Goal: Information Seeking & Learning: Find specific fact

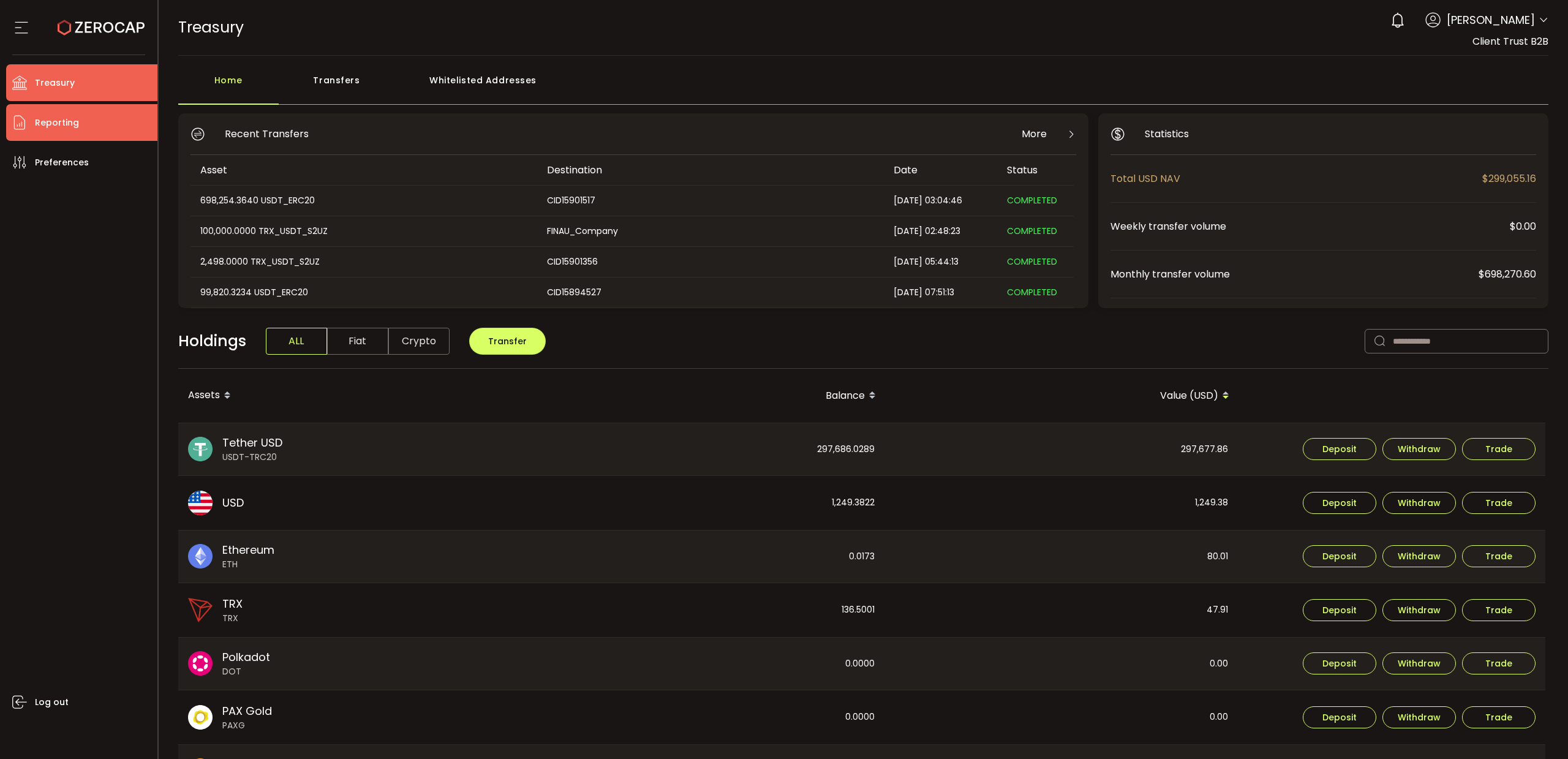
click at [64, 130] on span "Reporting" at bounding box center [57, 123] width 44 height 18
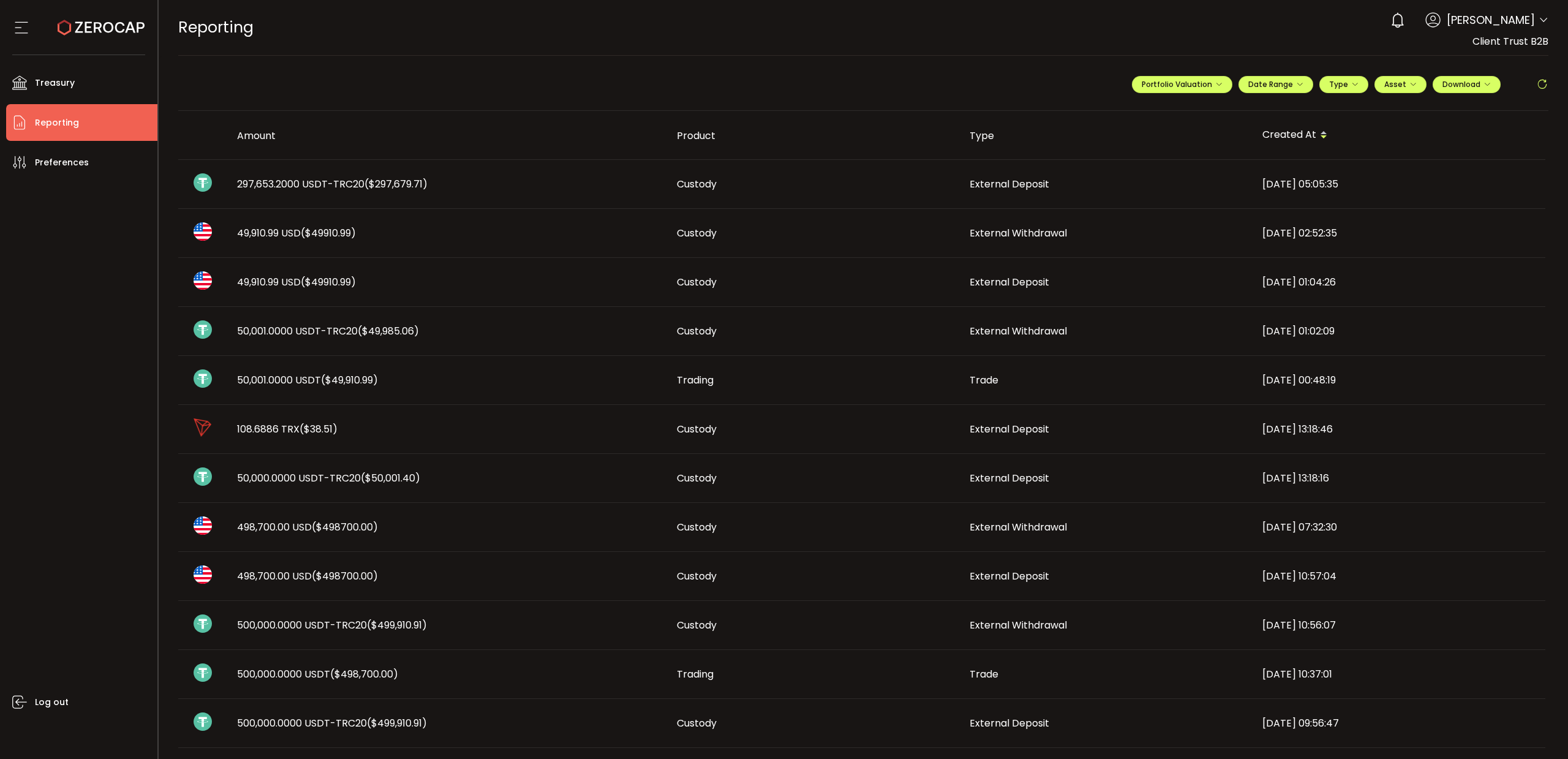
click at [306, 184] on span "297,653.2000 USDT-TRC20 ($297,679.71)" at bounding box center [332, 184] width 190 height 14
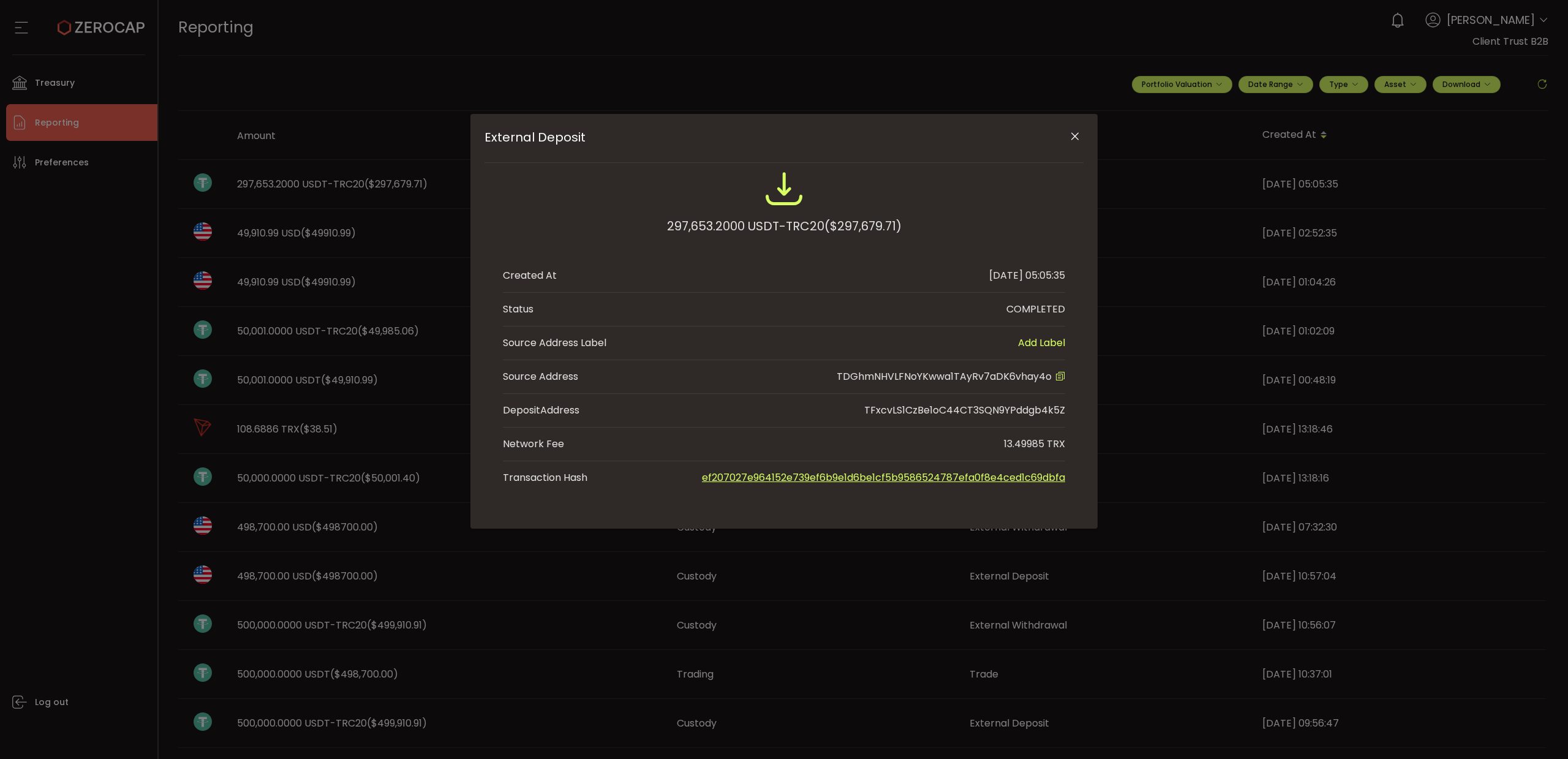
click at [1076, 138] on icon "Close" at bounding box center [1074, 136] width 12 height 12
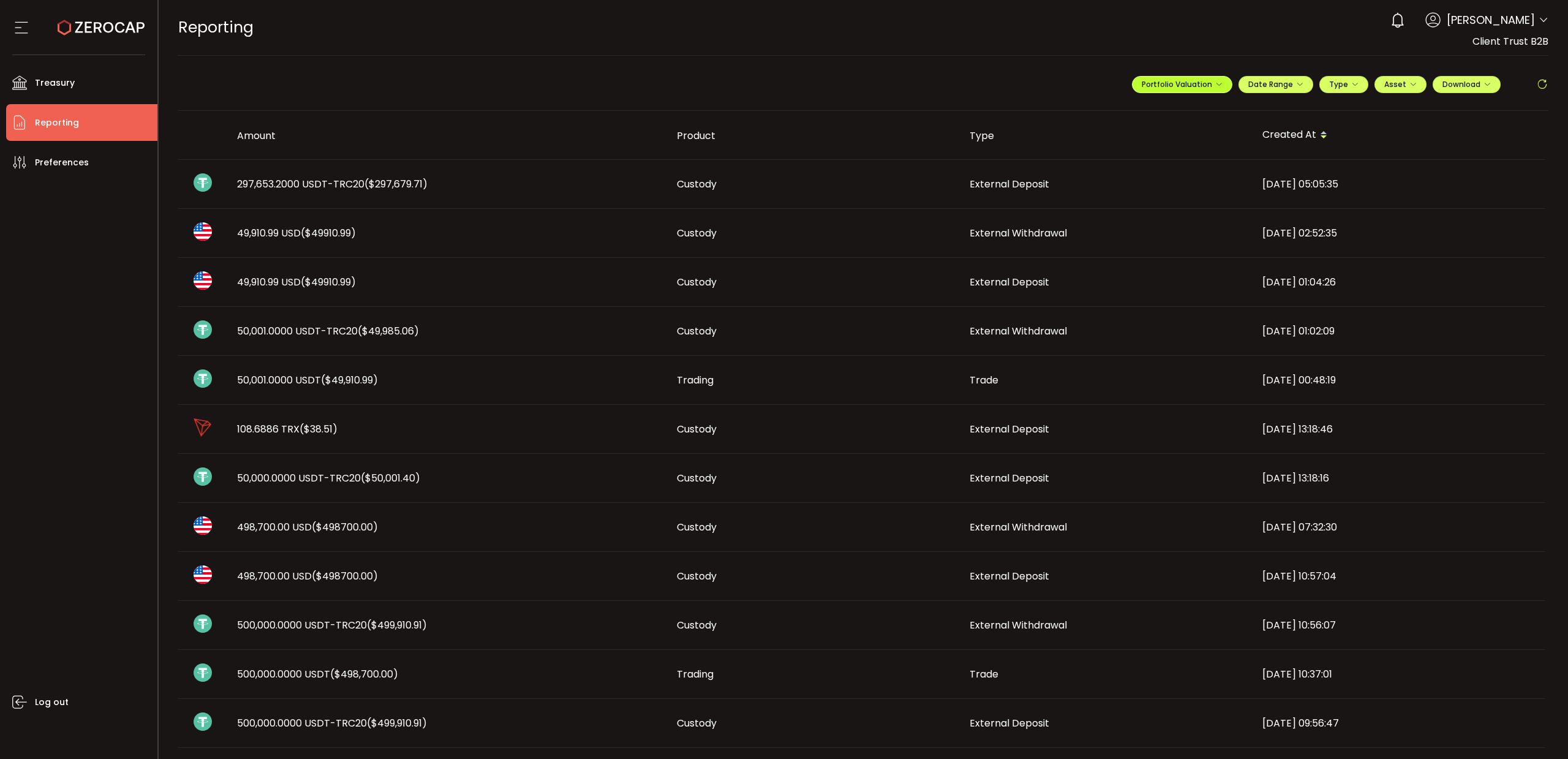
click at [1216, 82] on icon "button" at bounding box center [1219, 85] width 8 height 8
click at [1542, 23] on icon at bounding box center [1543, 20] width 10 height 10
click at [1543, 24] on icon at bounding box center [1543, 20] width 10 height 10
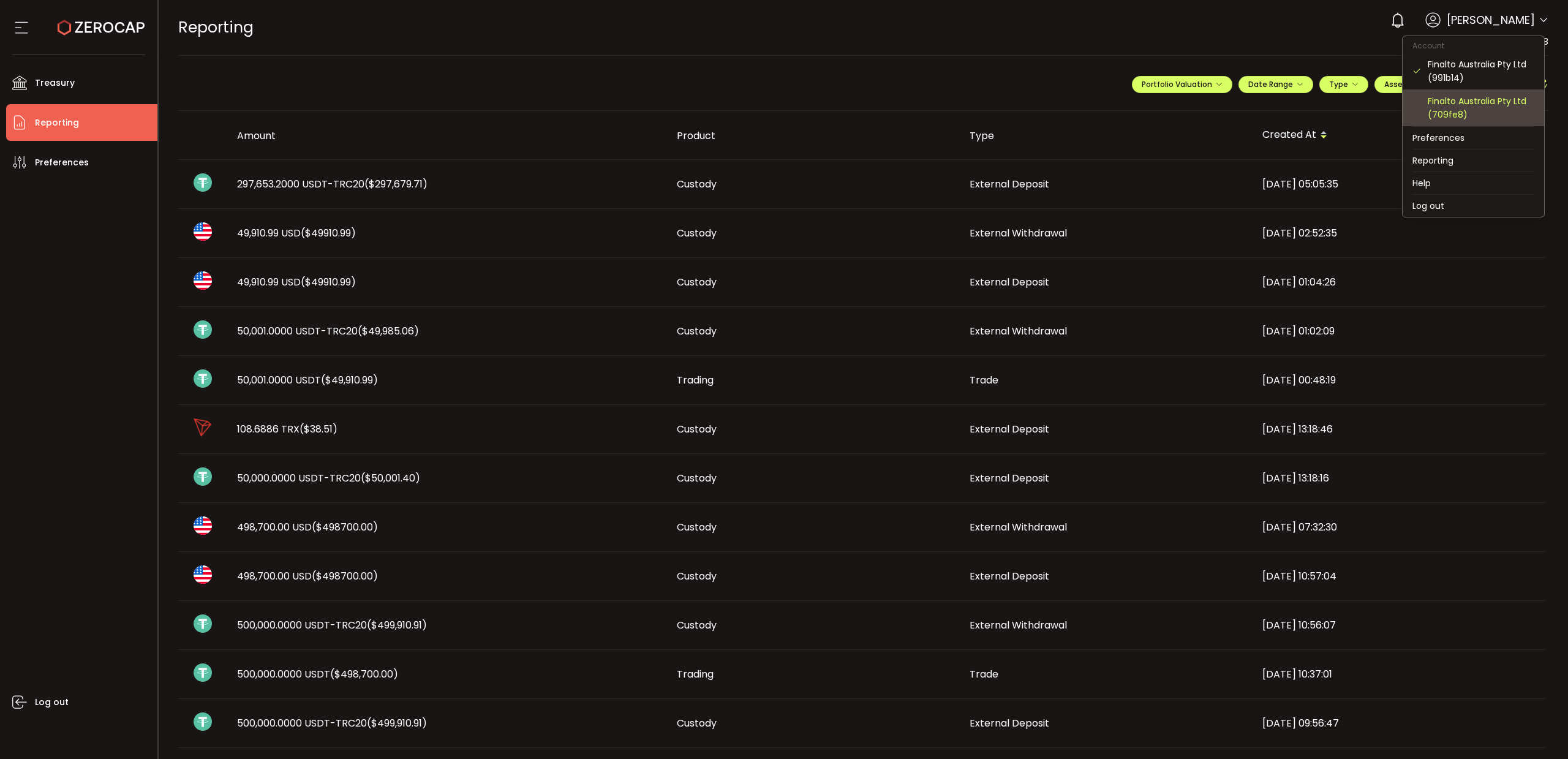
click at [1477, 100] on div "Finalto Australia Pty Ltd (709fe8)" at bounding box center [1481, 108] width 107 height 27
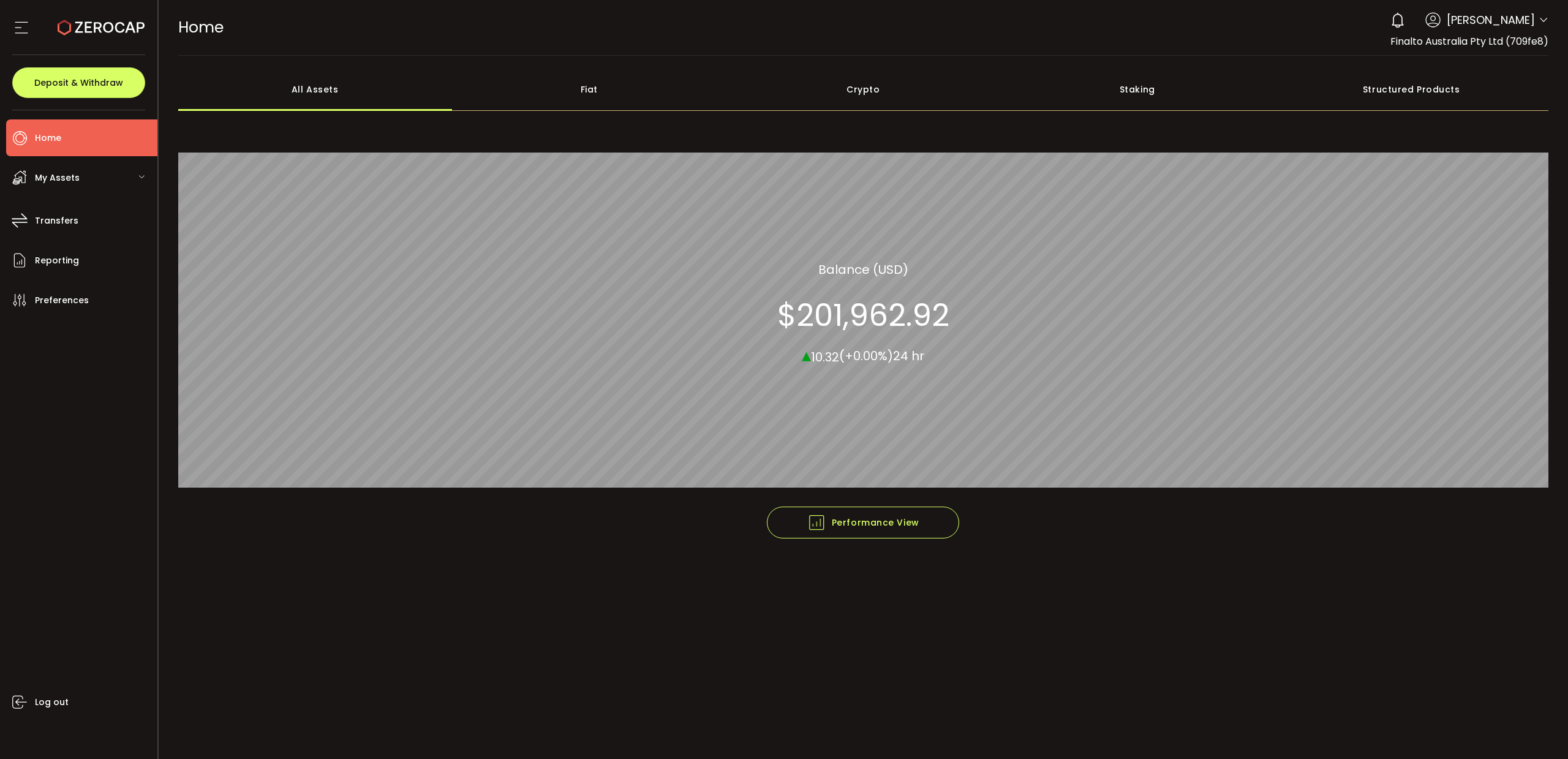
click at [70, 179] on span "My Assets" at bounding box center [57, 178] width 45 height 18
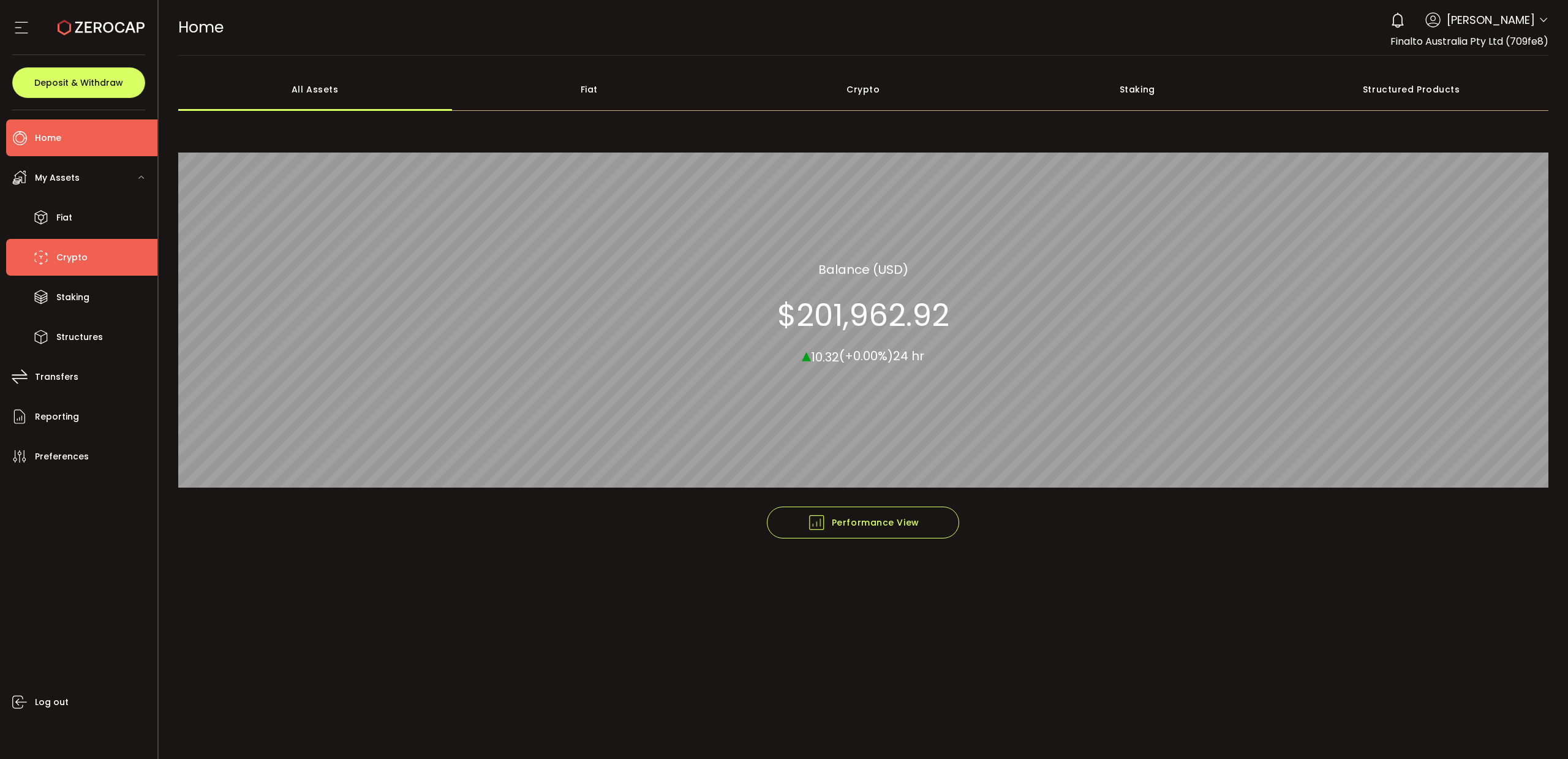
click at [74, 257] on span "Crypto" at bounding box center [72, 258] width 31 height 18
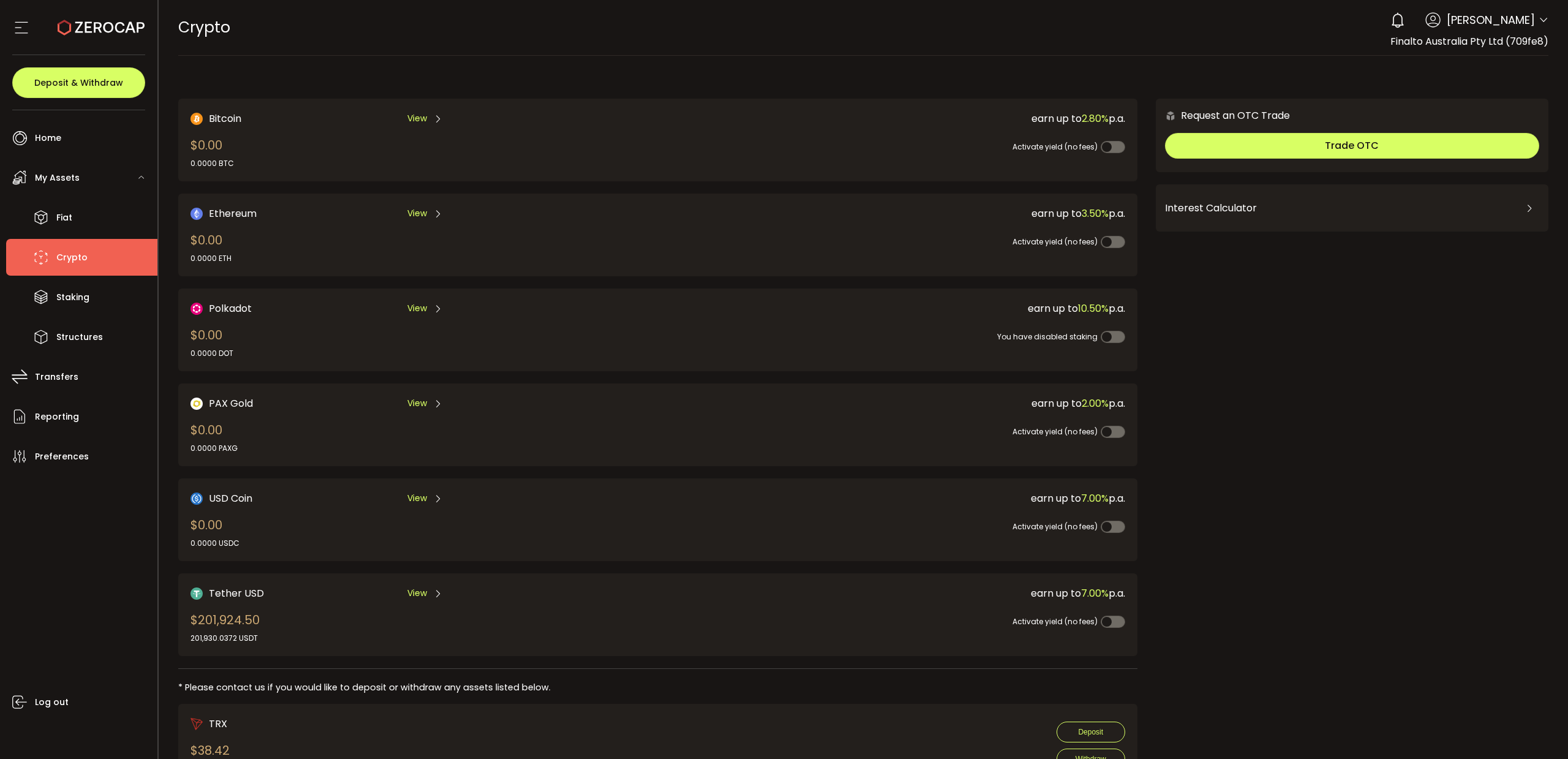
click at [426, 592] on span "View" at bounding box center [417, 593] width 20 height 13
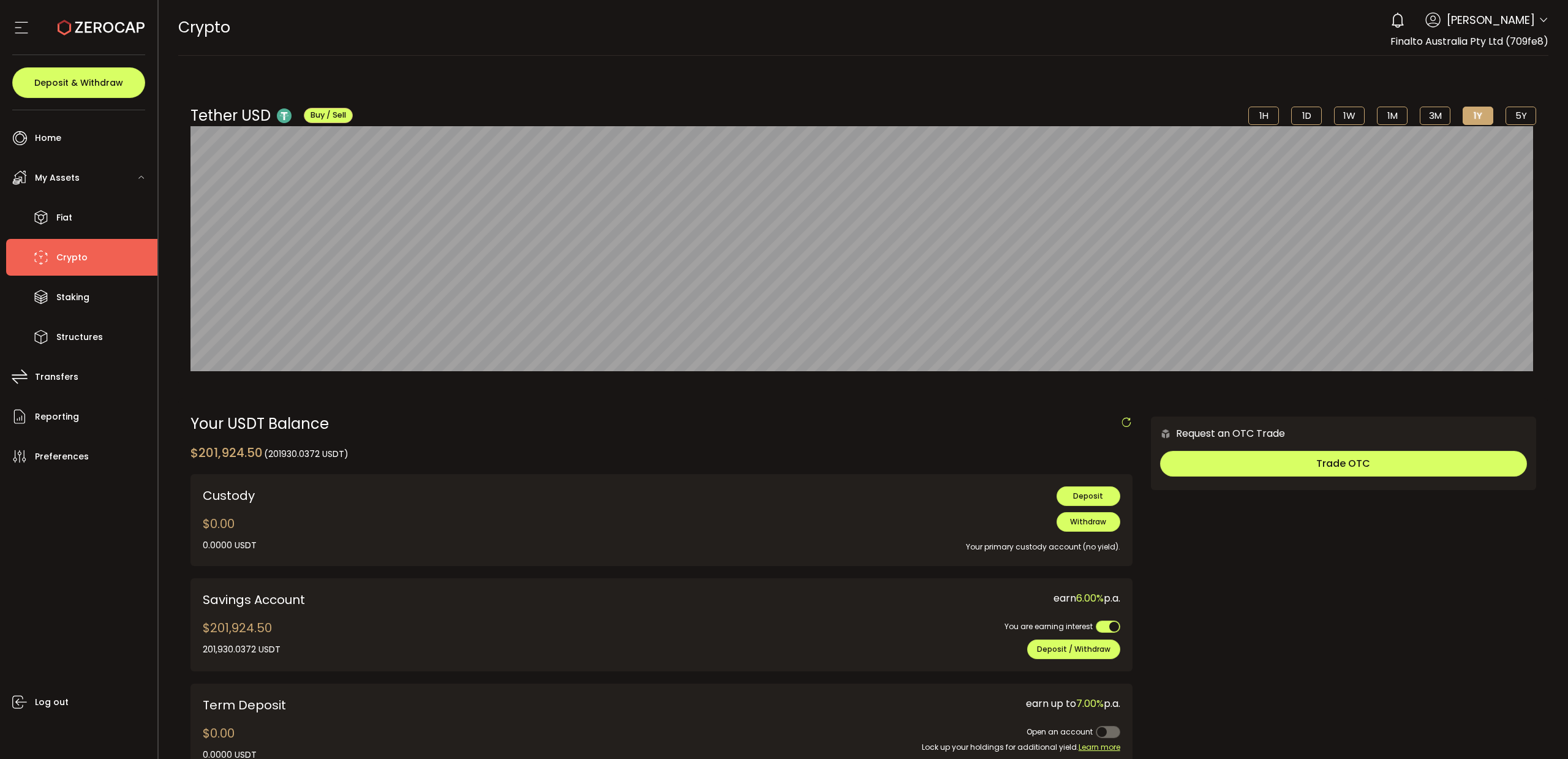
click at [1541, 21] on icon at bounding box center [1543, 20] width 10 height 10
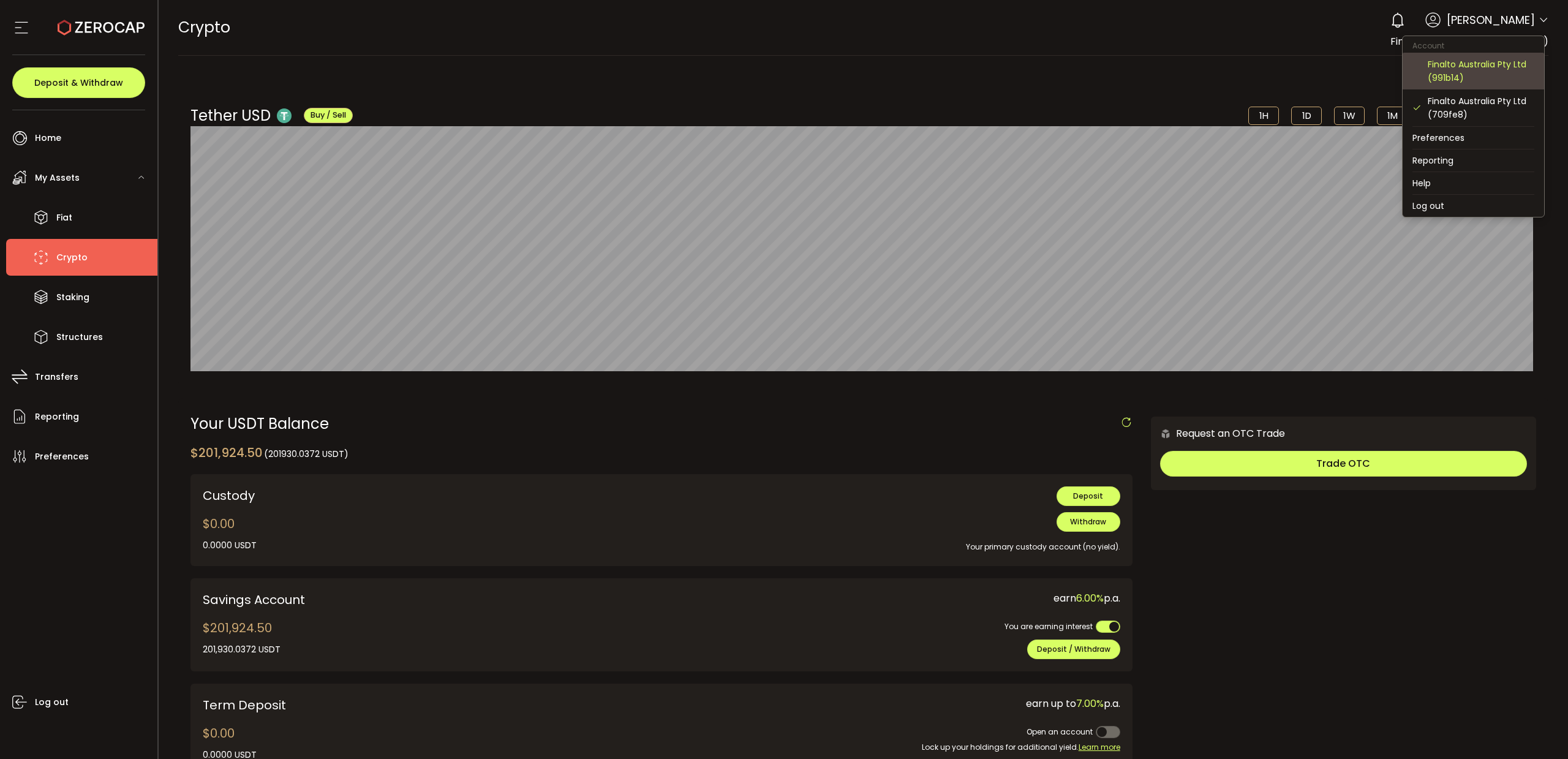
click at [1479, 64] on div "Finalto Australia Pty Ltd (991b14)" at bounding box center [1481, 71] width 107 height 27
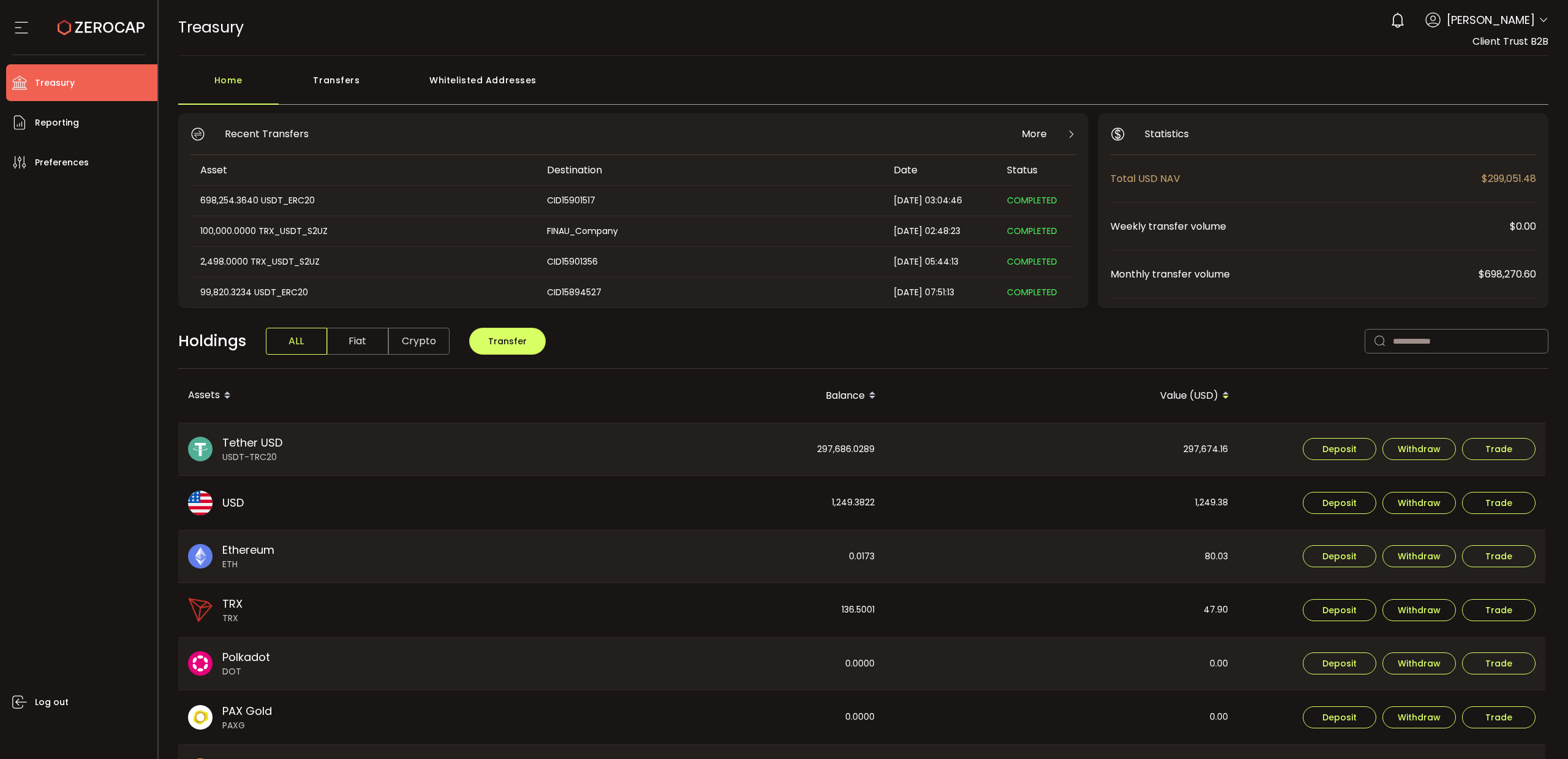
click at [278, 447] on span "Tether USD" at bounding box center [252, 442] width 60 height 17
click at [227, 446] on span "Tether USD" at bounding box center [252, 442] width 60 height 17
click at [829, 445] on div "297,686.0289" at bounding box center [709, 449] width 352 height 53
click at [83, 128] on li "Reporting" at bounding box center [82, 123] width 151 height 37
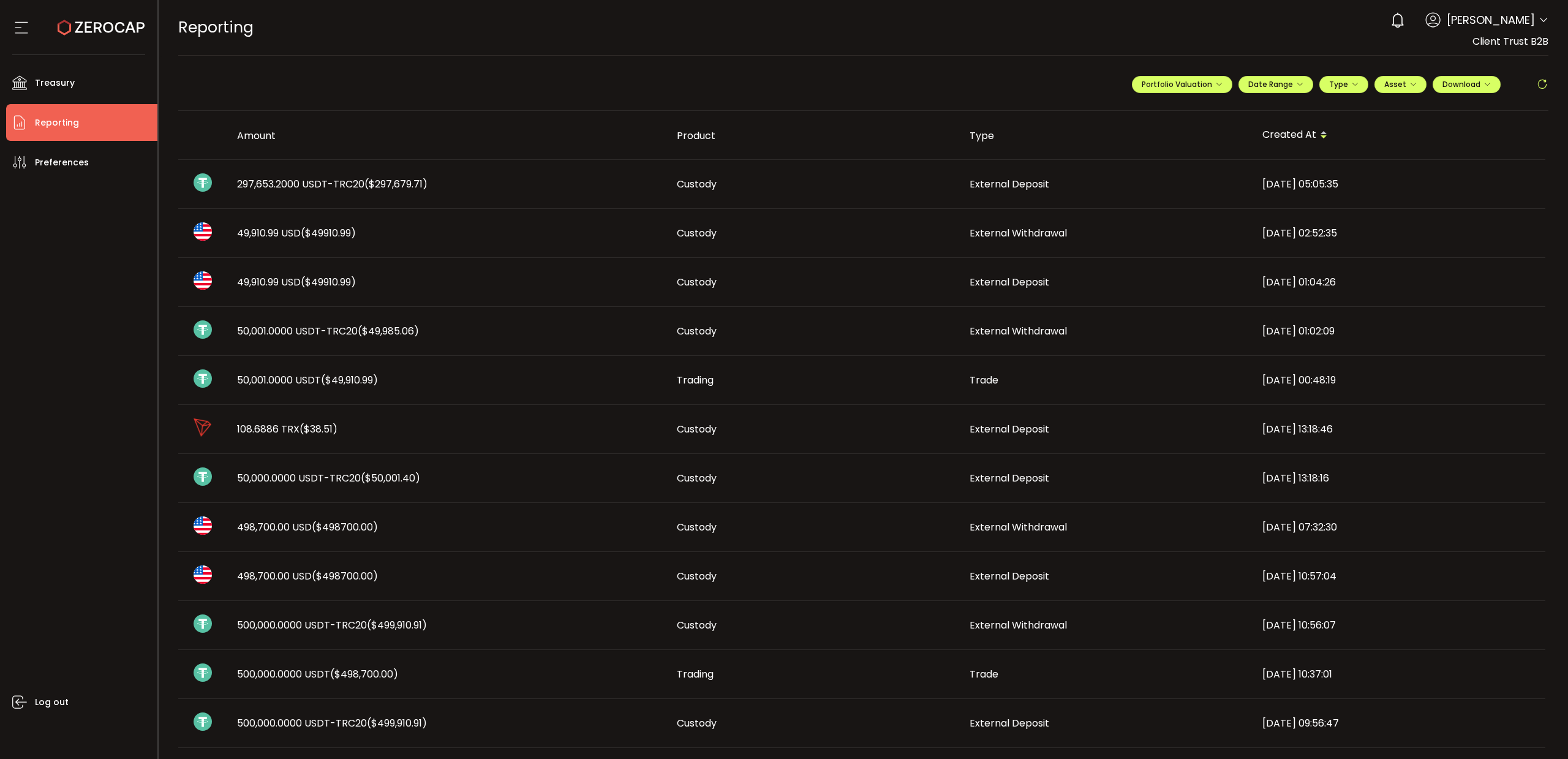
click at [298, 186] on span "297,653.2000 USDT-TRC20 ($297,679.71)" at bounding box center [332, 184] width 190 height 14
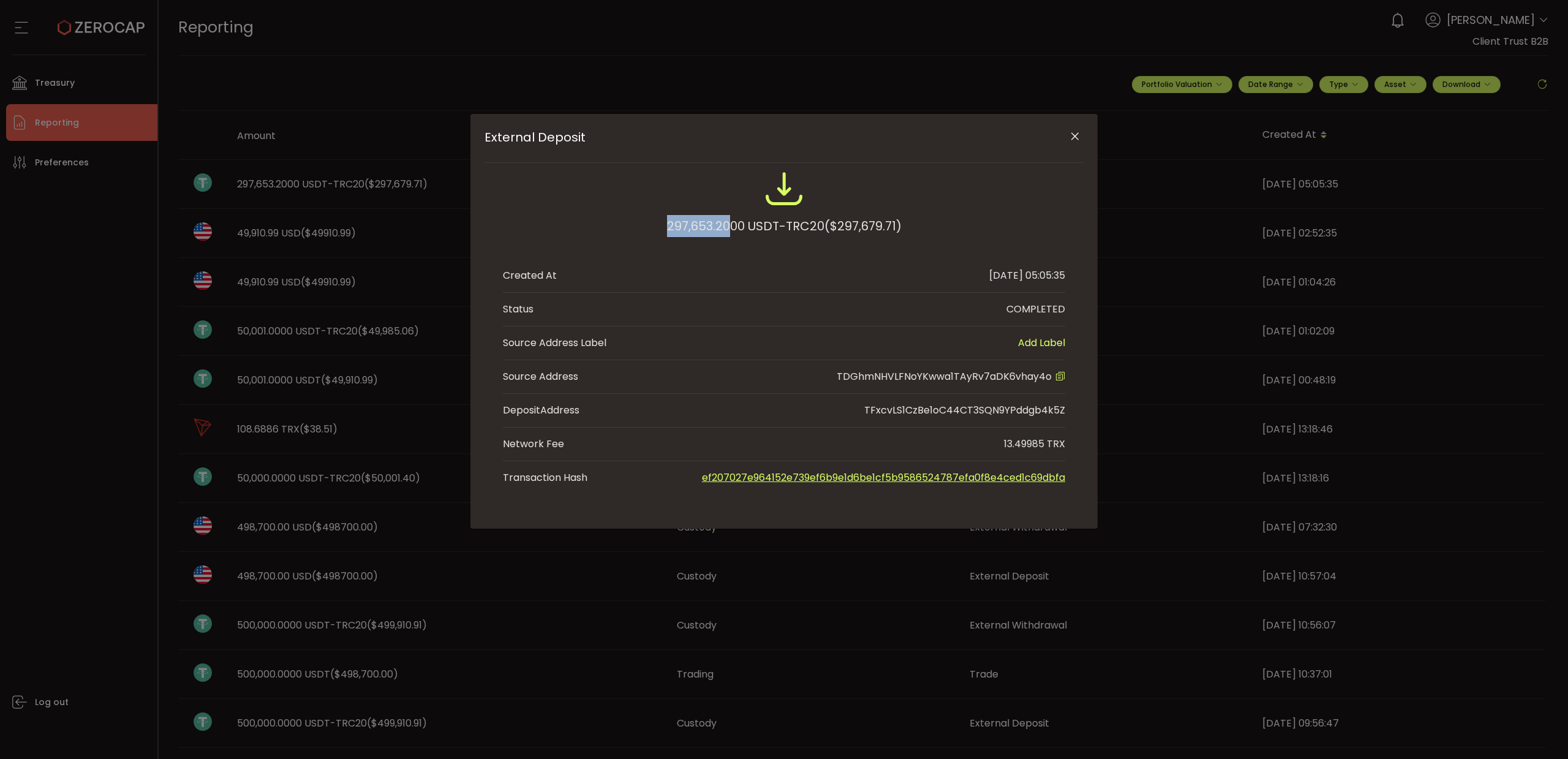
drag, startPoint x: 662, startPoint y: 227, endPoint x: 729, endPoint y: 222, distance: 67.2
click at [729, 222] on div "297,653.2000 USDT-TRC20 ($297,679.71)" at bounding box center [784, 209] width 562 height 80
copy div "297,653.20"
